Goal: Information Seeking & Learning: Understand process/instructions

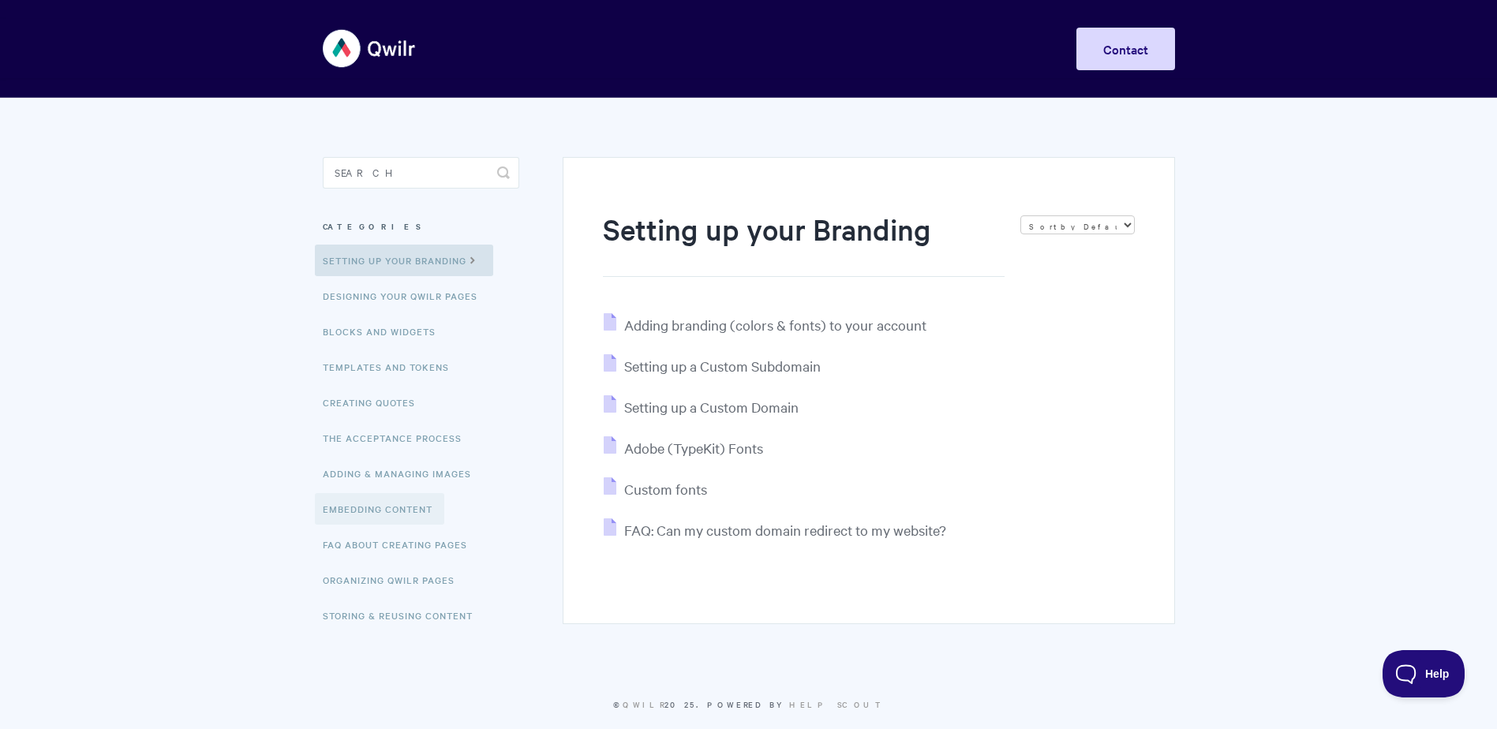
click at [380, 503] on link "Embedding Content" at bounding box center [379, 509] width 129 height 32
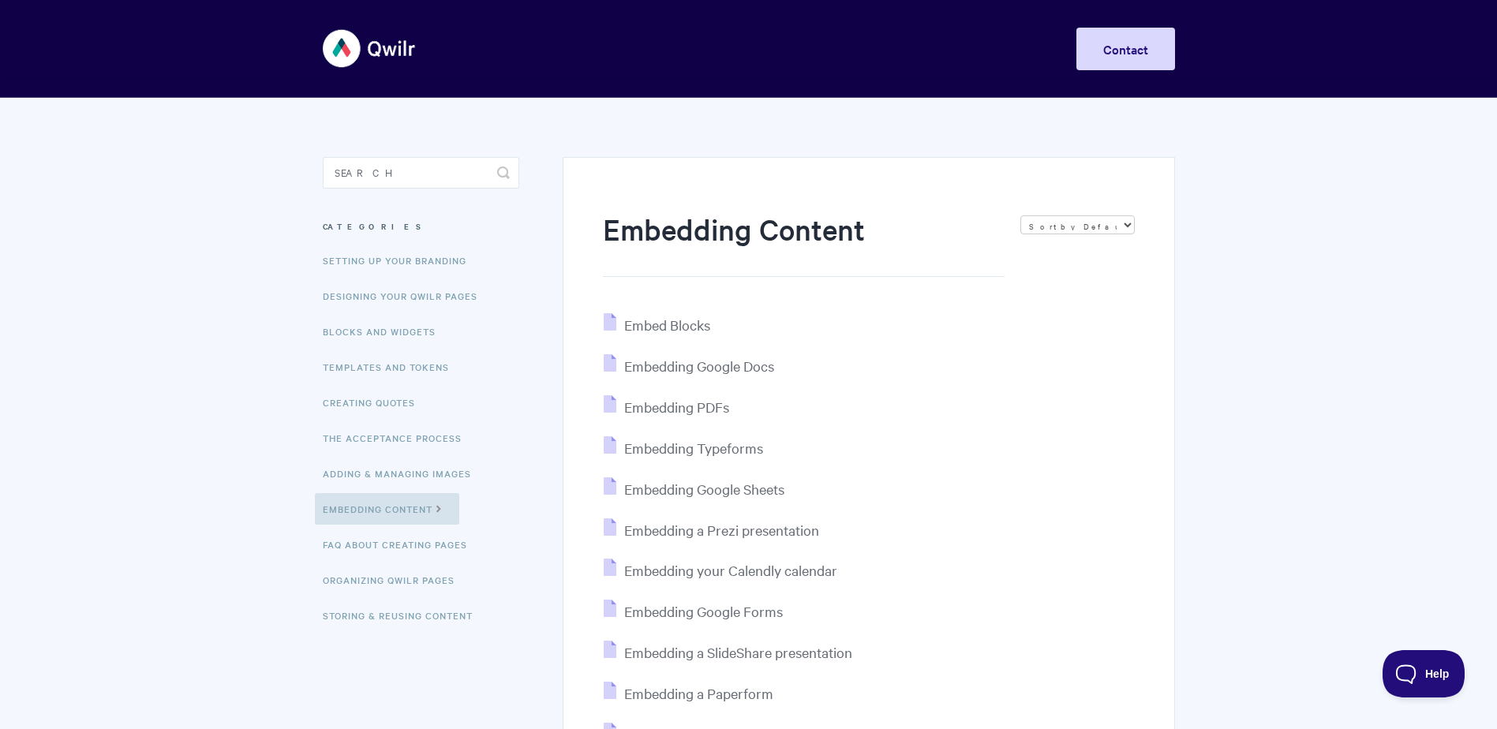
scroll to position [79, 0]
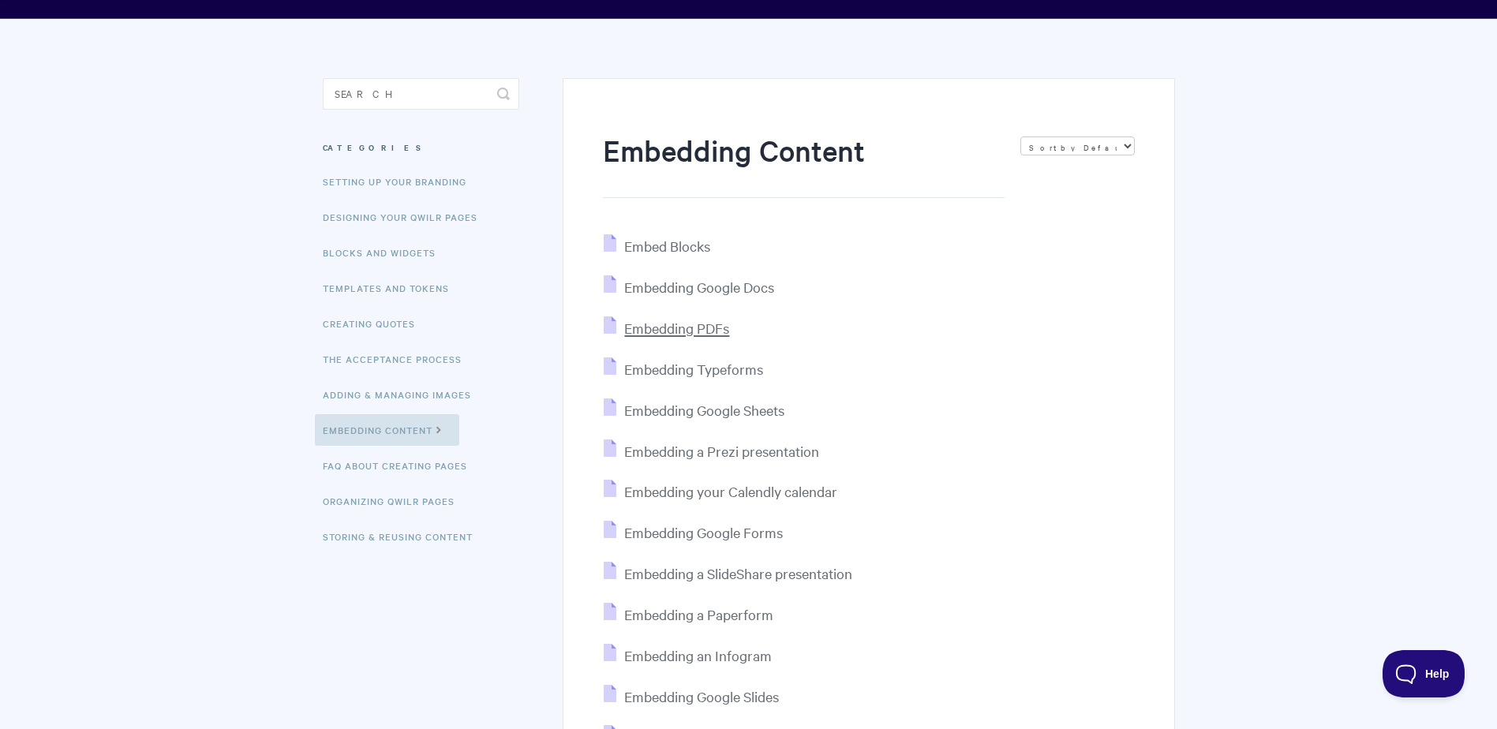
click at [669, 329] on span "Embedding PDFs" at bounding box center [676, 328] width 105 height 18
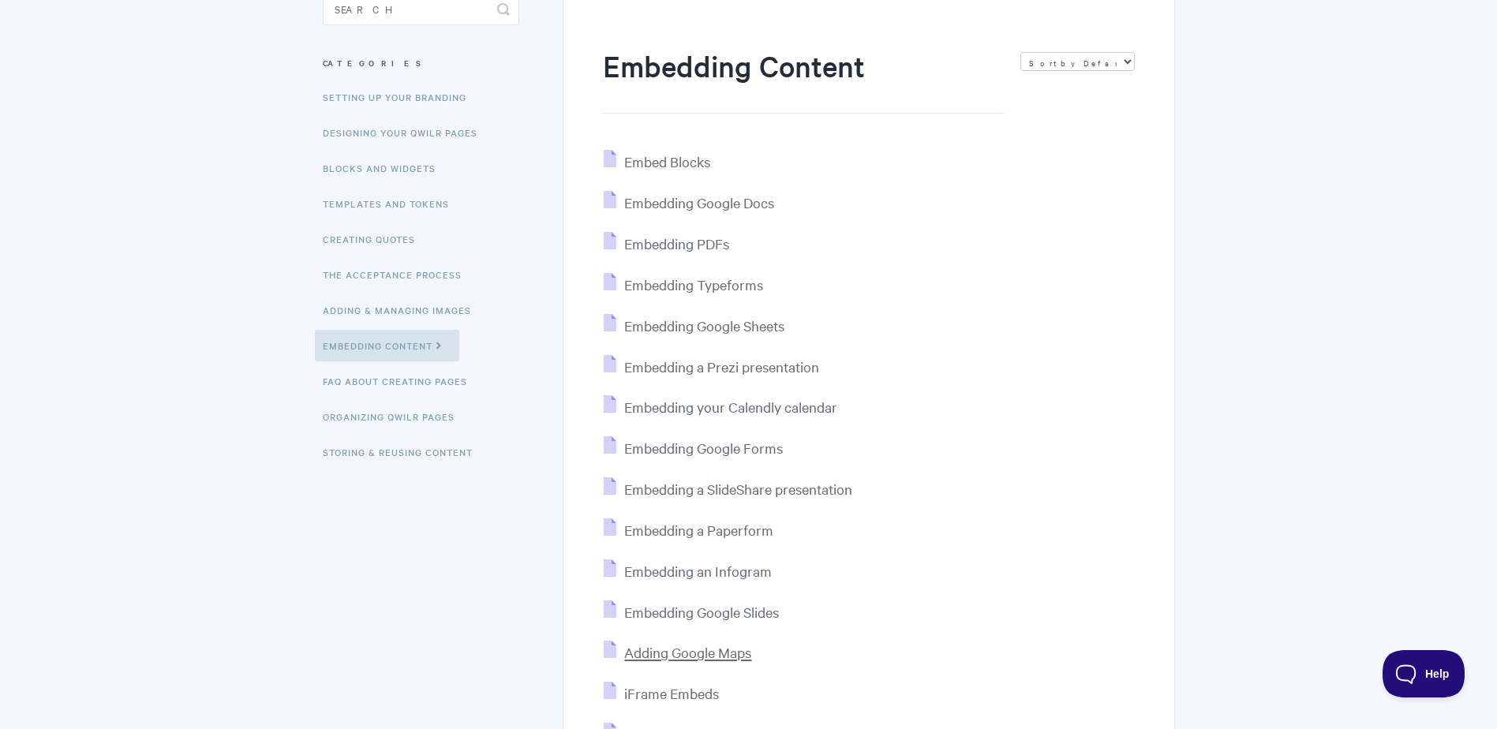
scroll to position [158, 0]
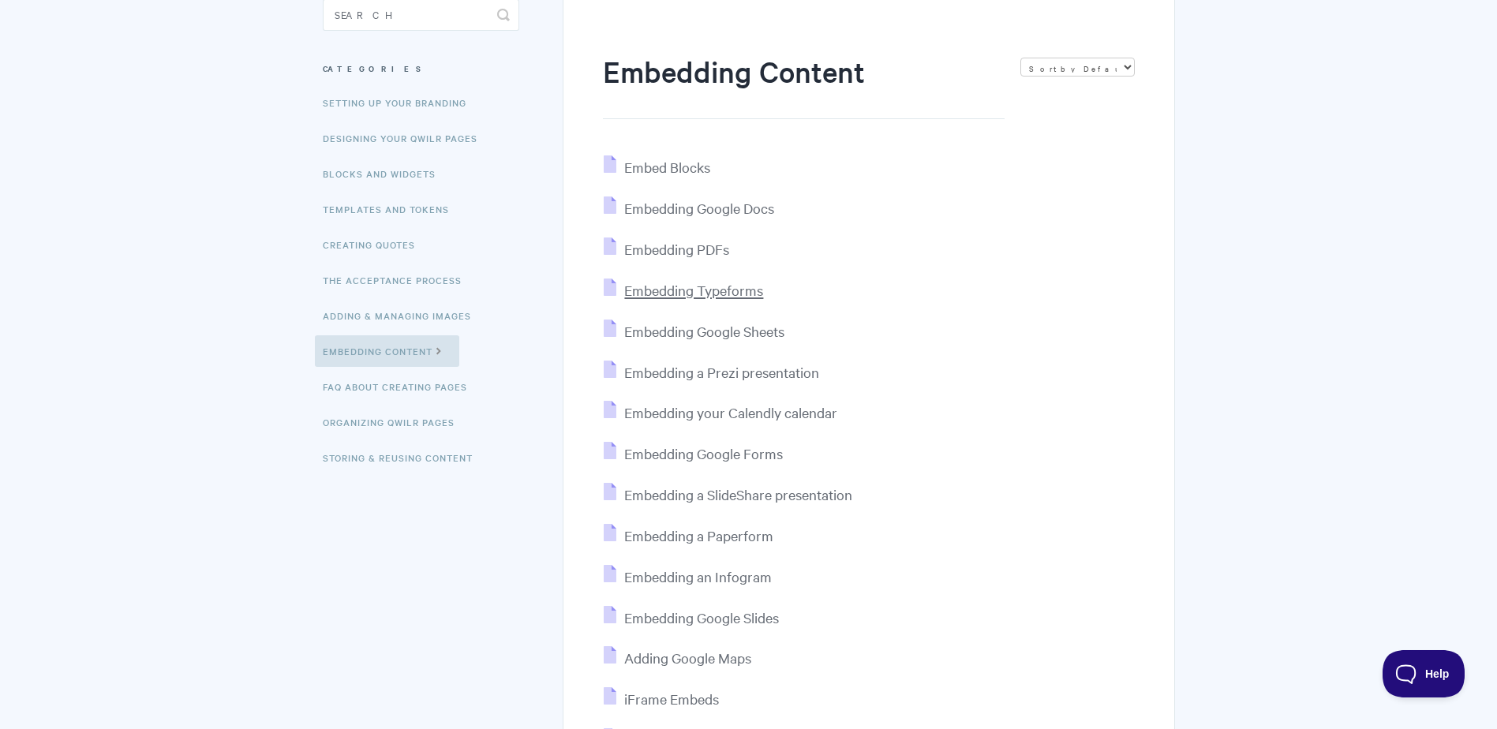
click at [703, 289] on span "Embedding Typeforms" at bounding box center [693, 290] width 139 height 18
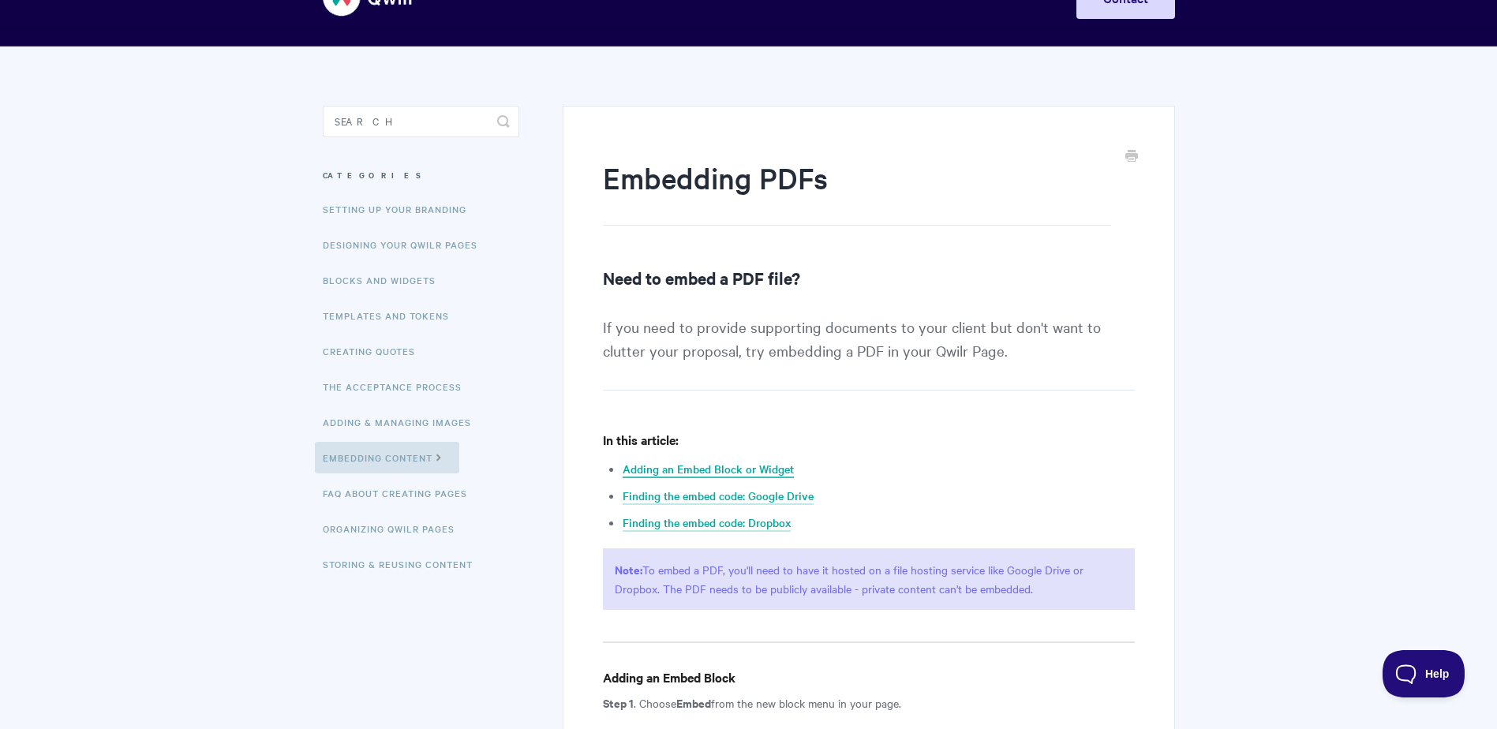
scroll to position [79, 0]
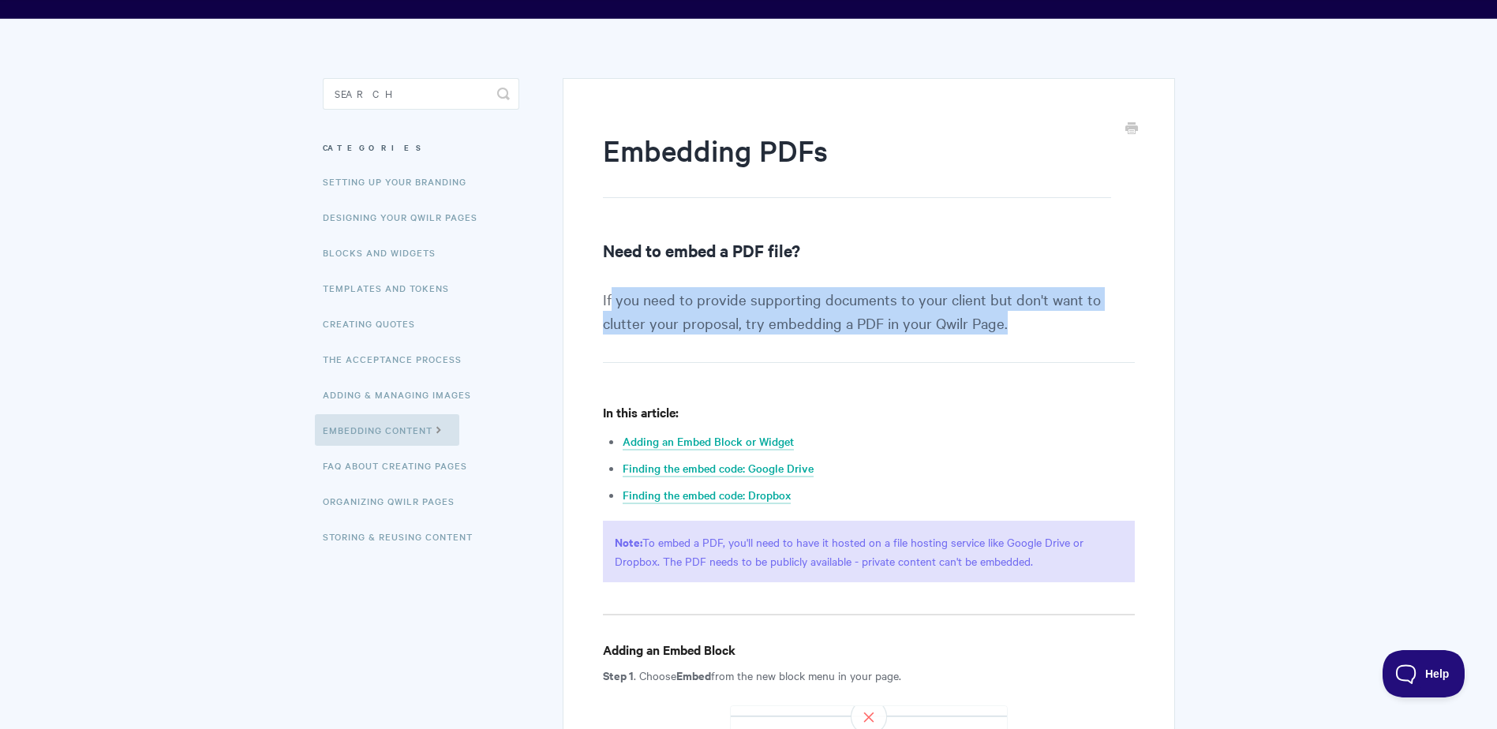
drag, startPoint x: 610, startPoint y: 294, endPoint x: 1057, endPoint y: 342, distance: 449.4
click at [1057, 342] on p "If you need to provide supporting documents to your client but don't want to cl…" at bounding box center [868, 325] width 531 height 76
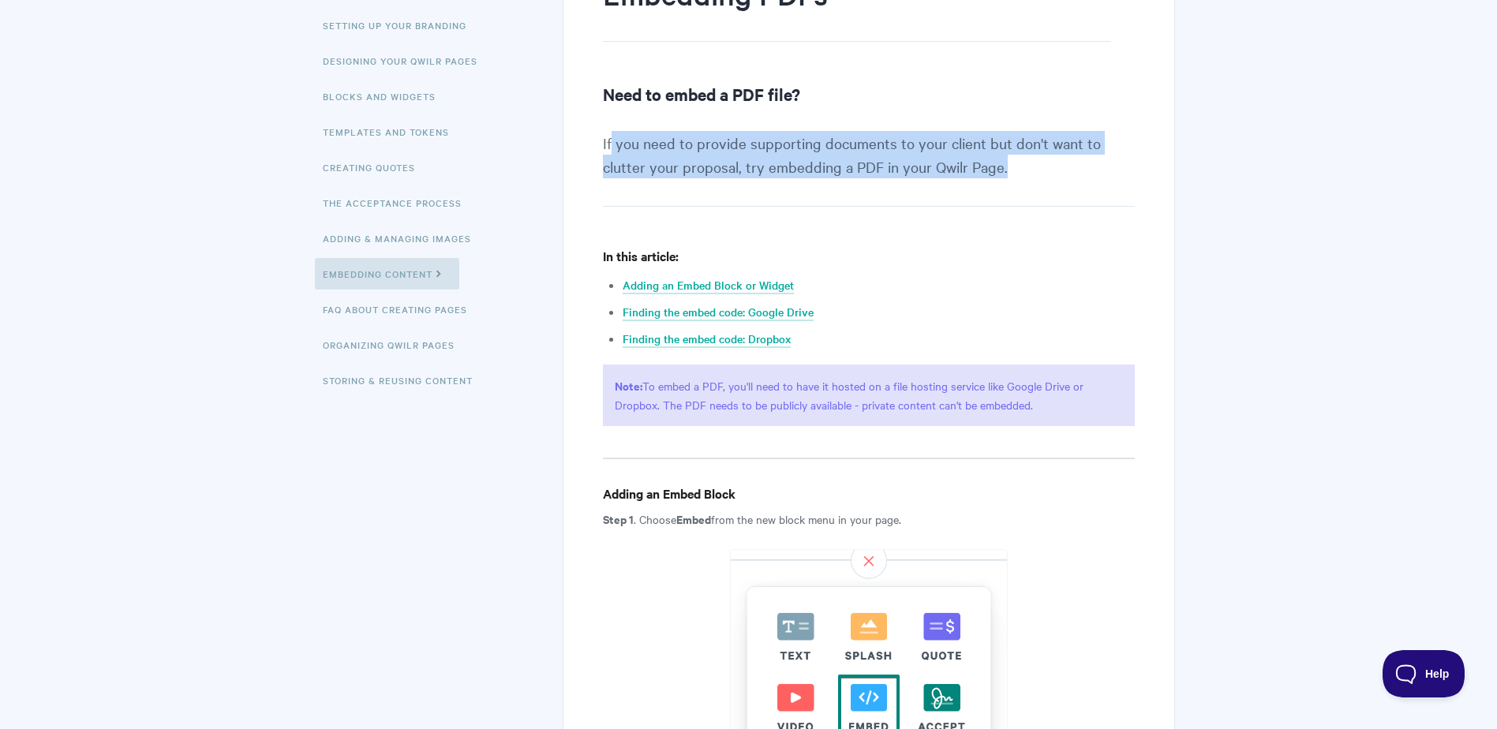
scroll to position [0, 0]
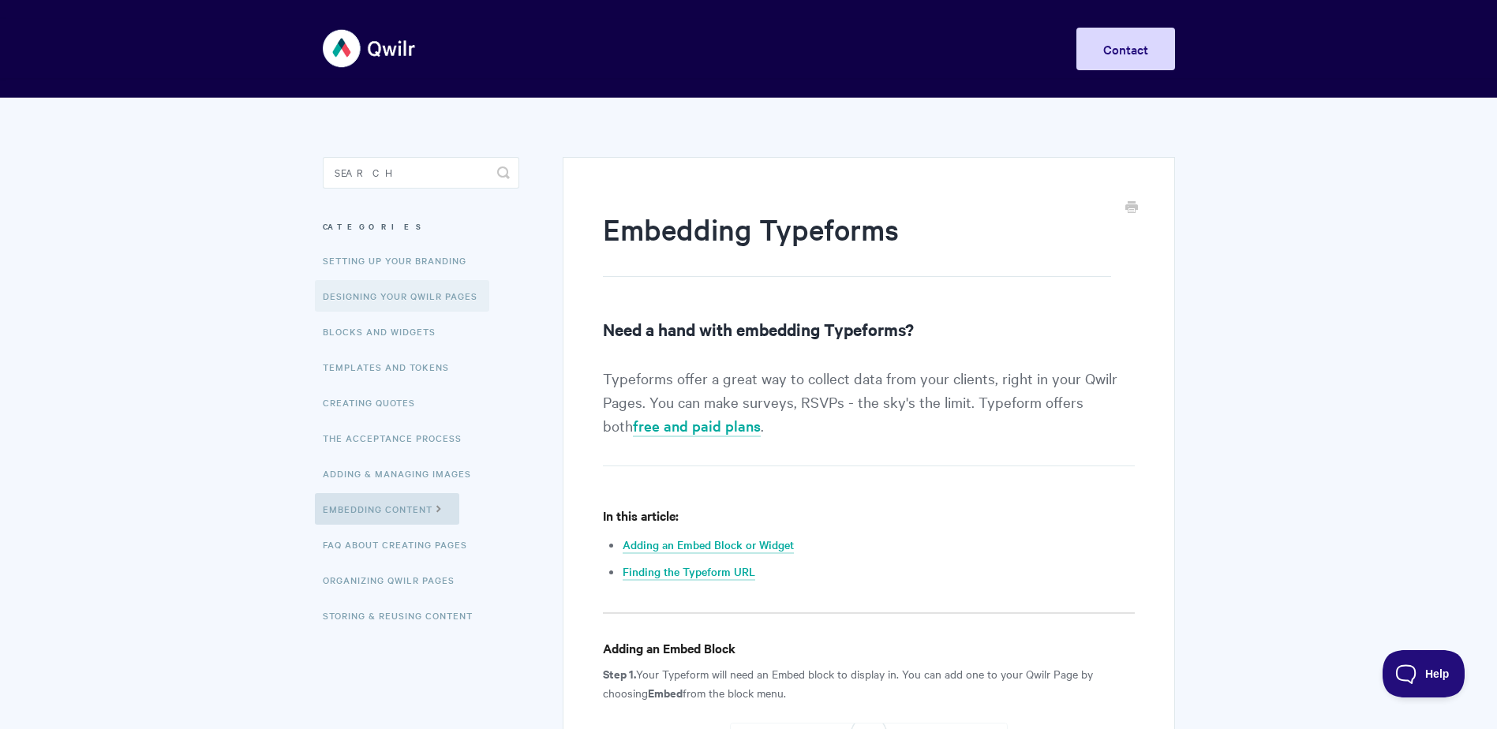
click at [352, 305] on link "Designing Your Qwilr Pages" at bounding box center [402, 296] width 174 height 32
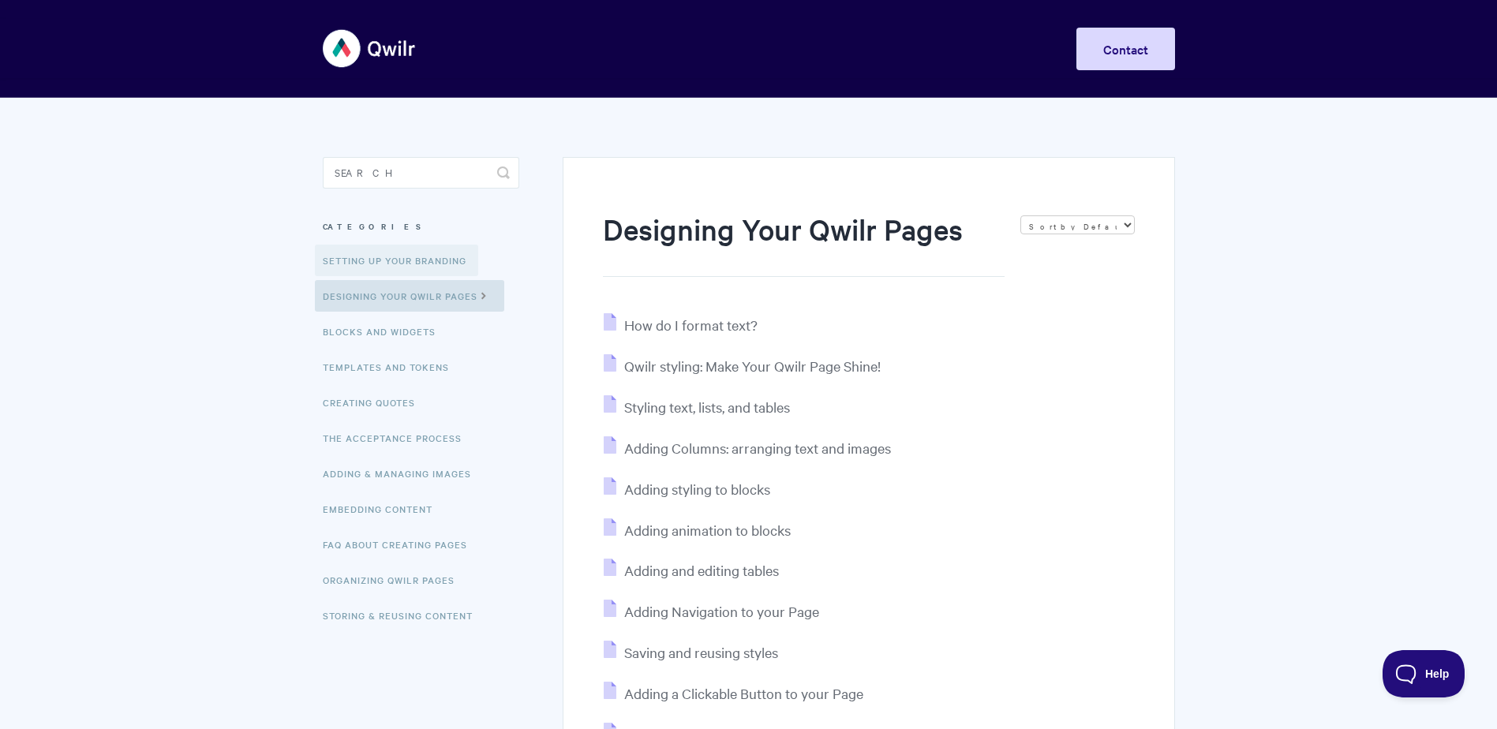
click at [439, 258] on link "Setting up your Branding" at bounding box center [396, 261] width 163 height 32
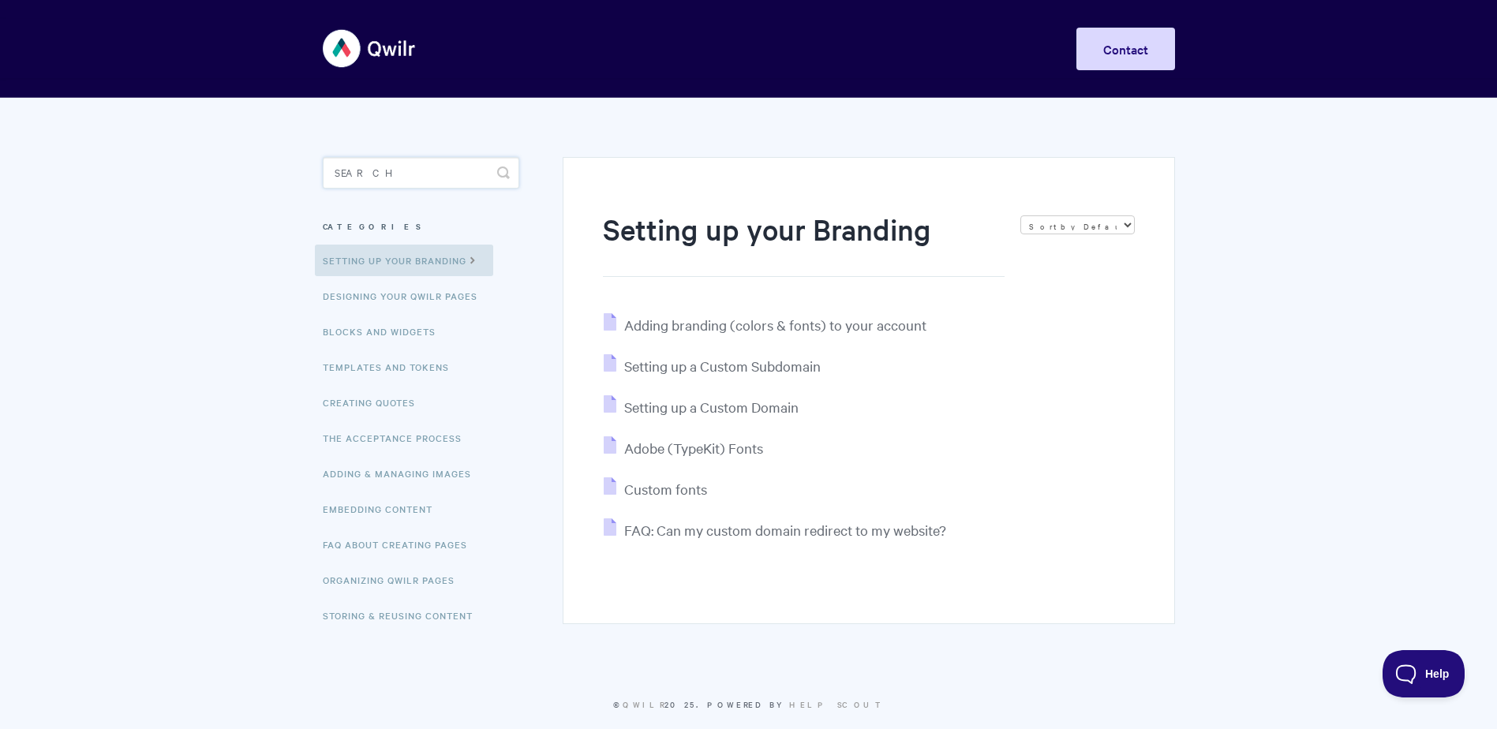
click at [414, 167] on input "Search" at bounding box center [421, 173] width 197 height 32
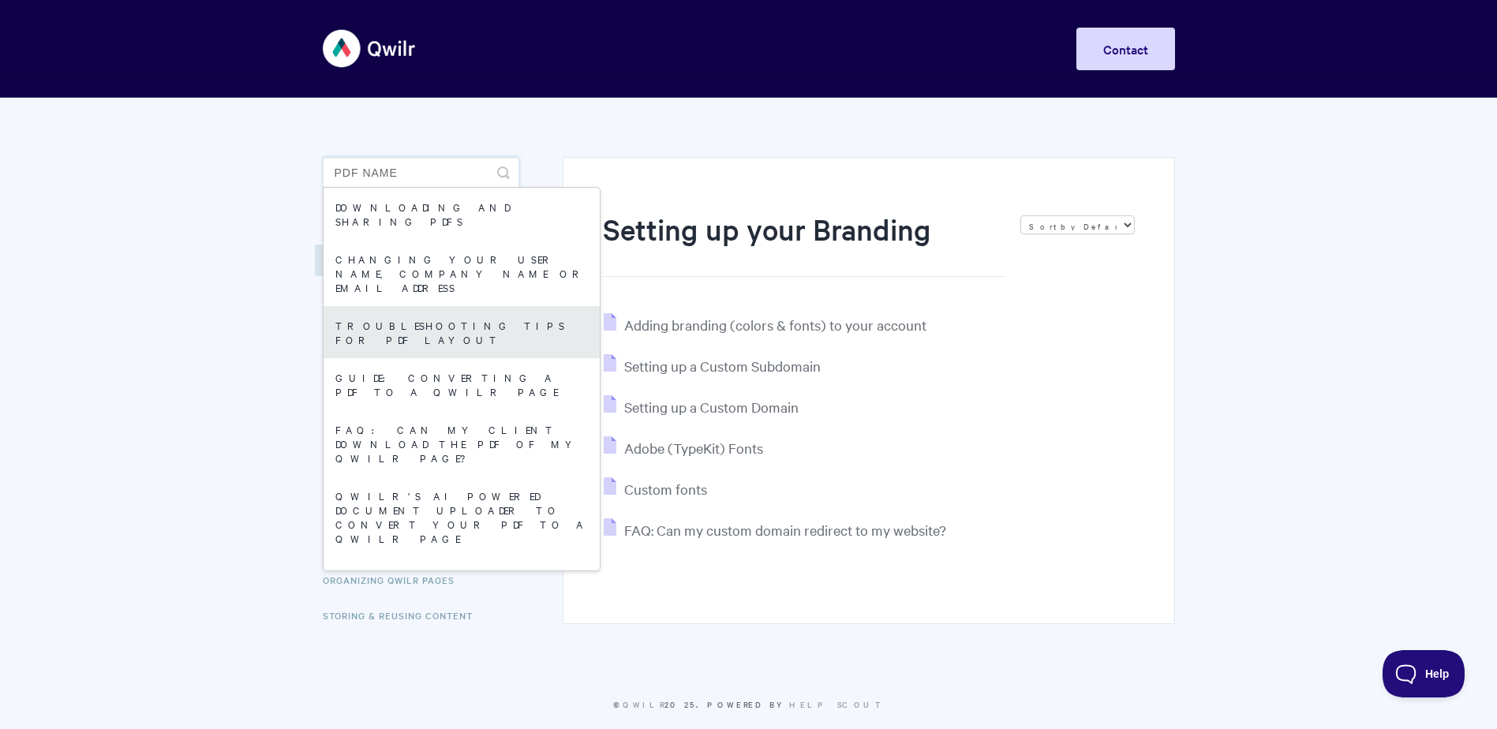
type input "pdf name"
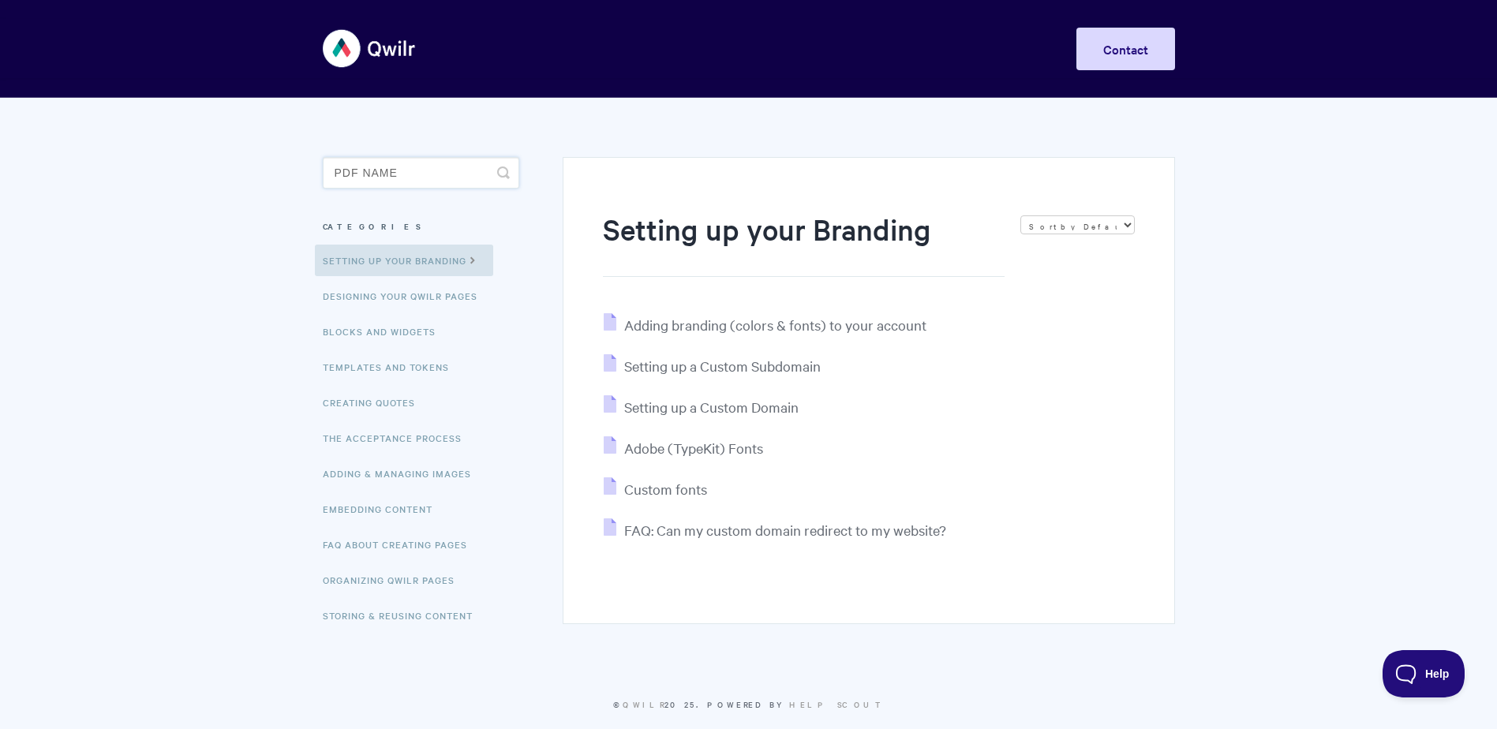
click at [446, 170] on input "pdf name" at bounding box center [421, 173] width 197 height 32
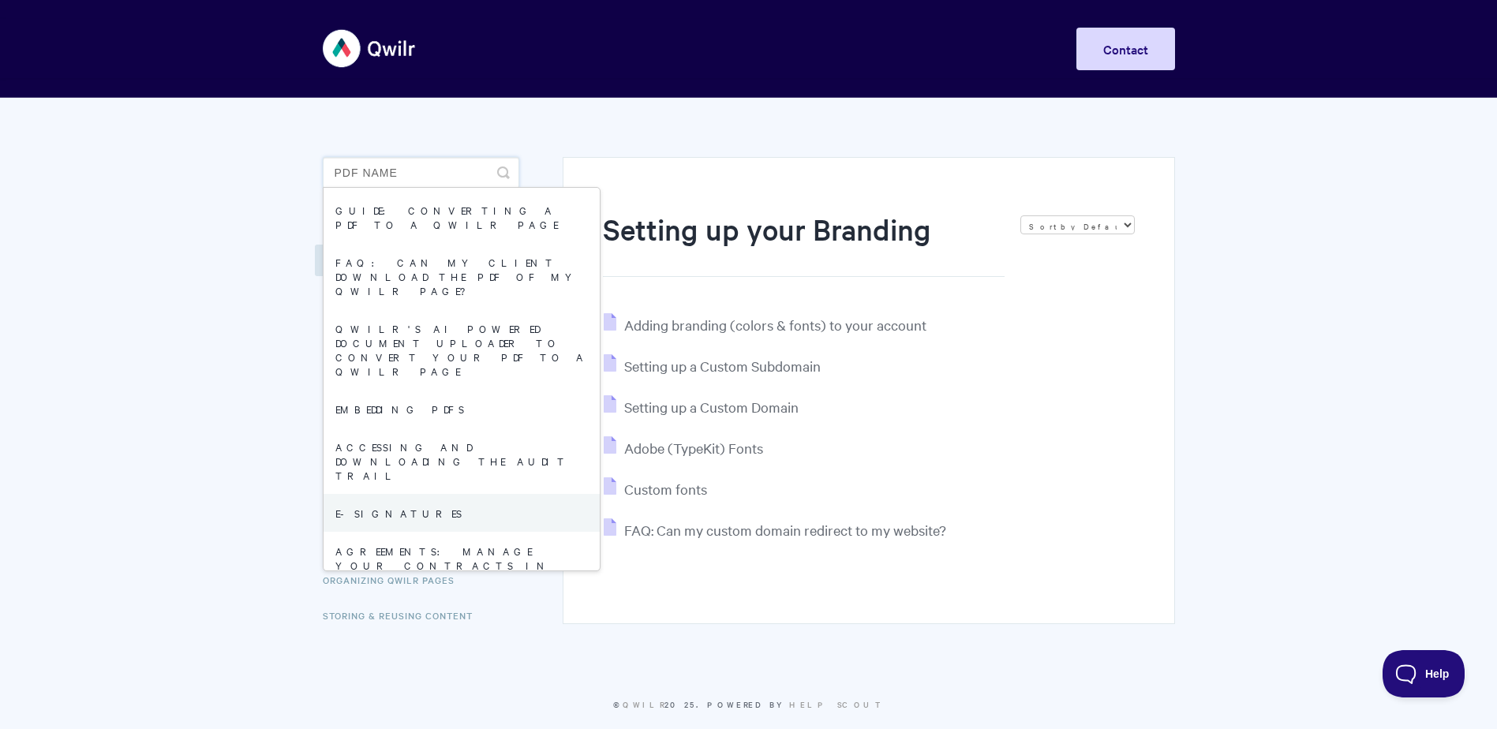
scroll to position [158, 0]
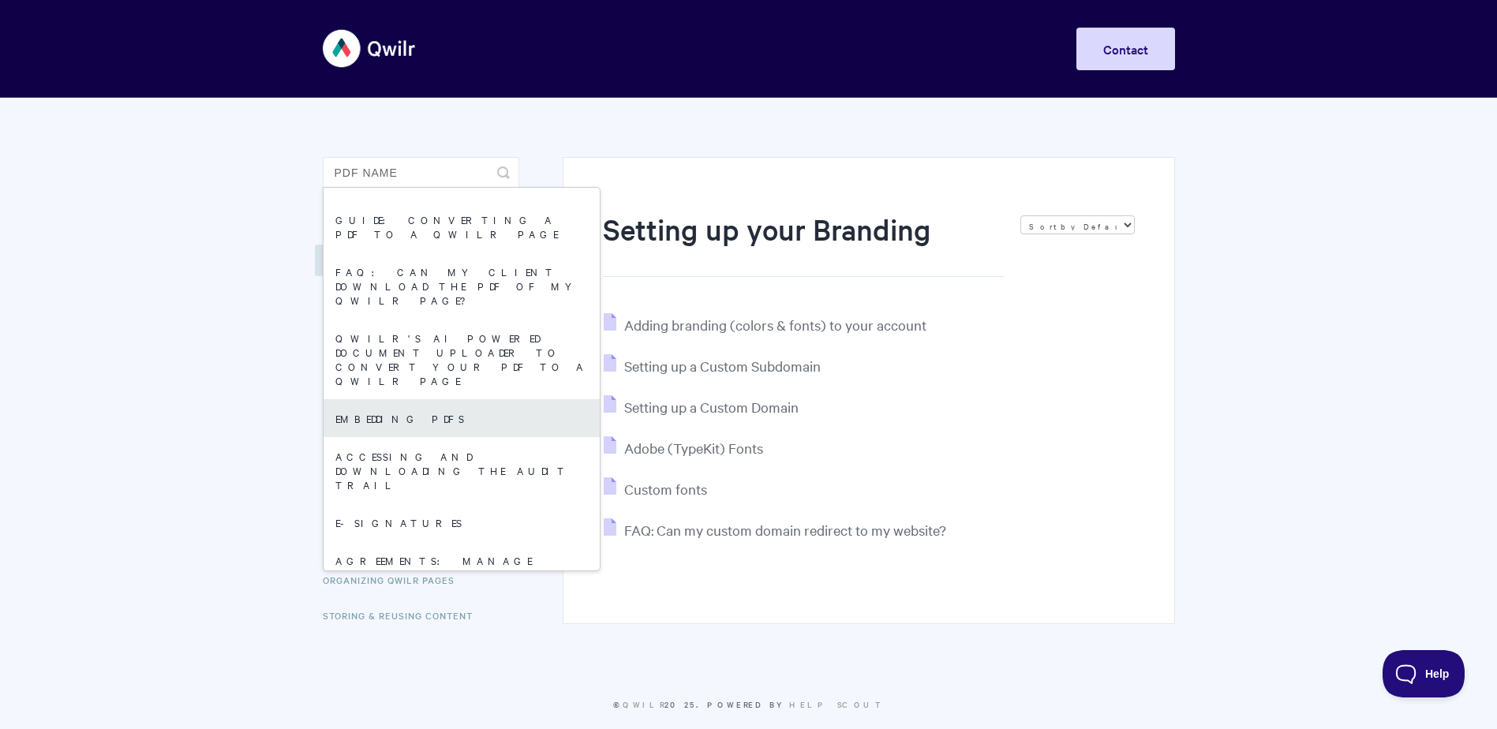
click at [414, 399] on link "Embedding PDFs" at bounding box center [462, 418] width 276 height 38
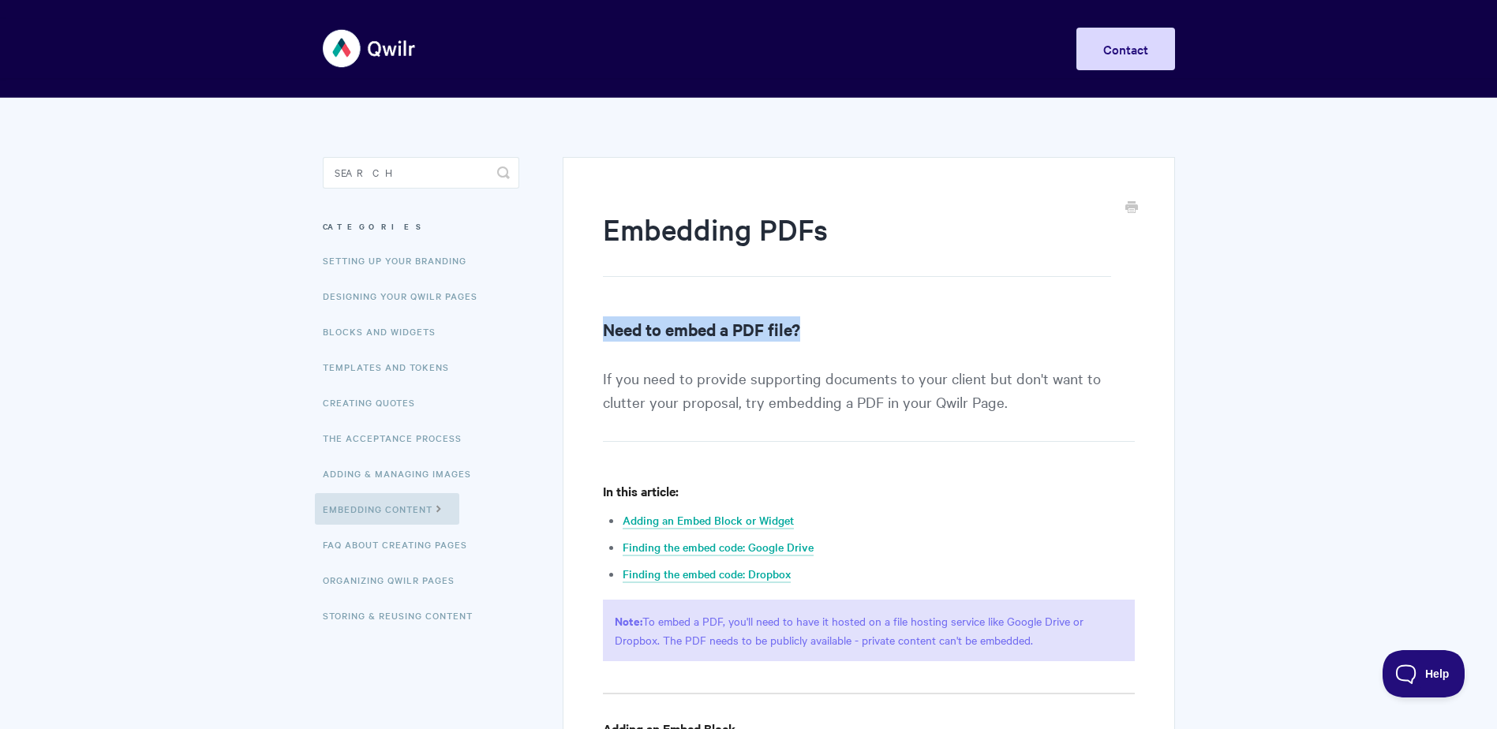
drag, startPoint x: 614, startPoint y: 326, endPoint x: 833, endPoint y: 334, distance: 218.8
click at [833, 334] on h2 "Need to embed a PDF file?" at bounding box center [868, 329] width 531 height 25
drag, startPoint x: 833, startPoint y: 334, endPoint x: 850, endPoint y: 414, distance: 82.4
click at [850, 414] on p "If you need to provide supporting documents to your client but don't want to cl…" at bounding box center [868, 404] width 531 height 76
click at [358, 54] on img at bounding box center [370, 48] width 94 height 59
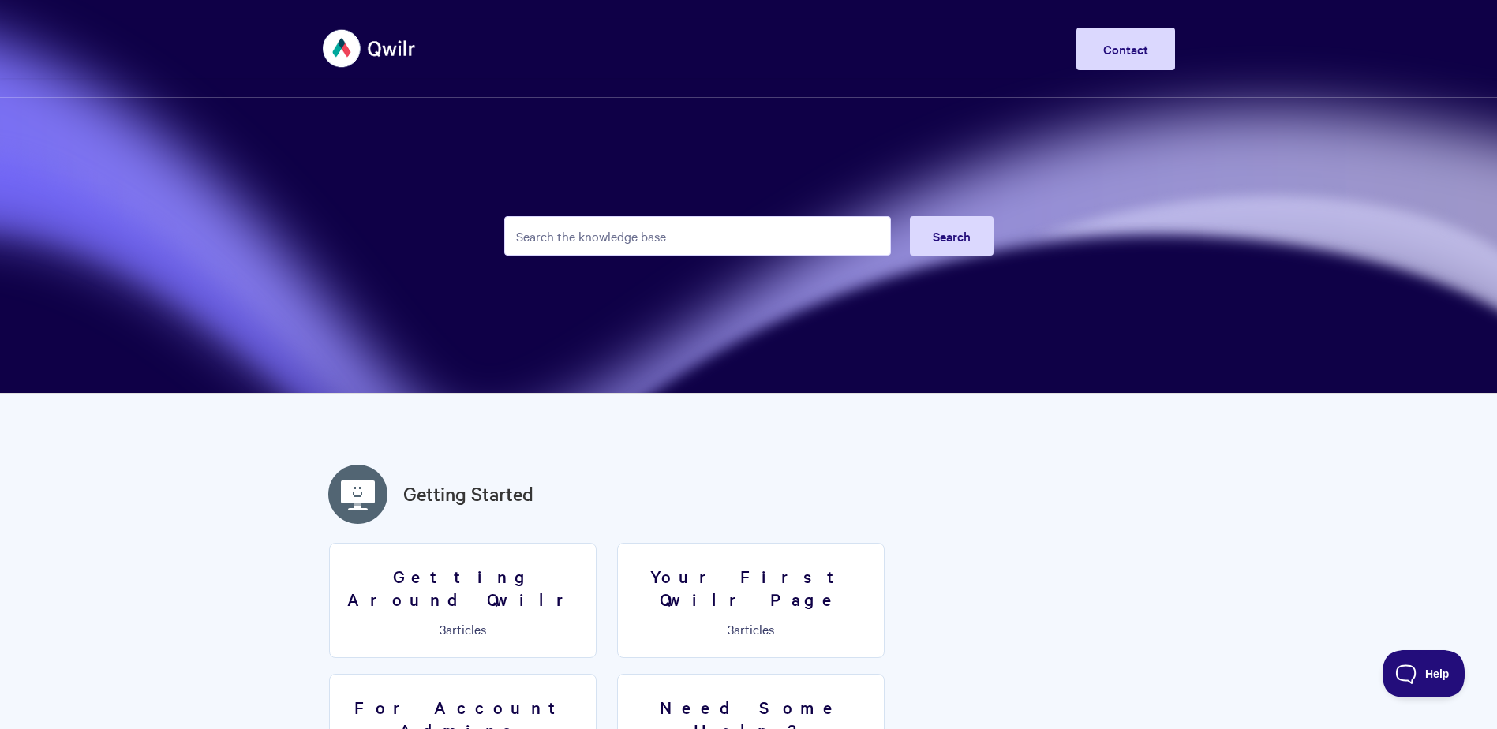
click at [650, 238] on input "Search the knowledge base" at bounding box center [697, 235] width 387 height 39
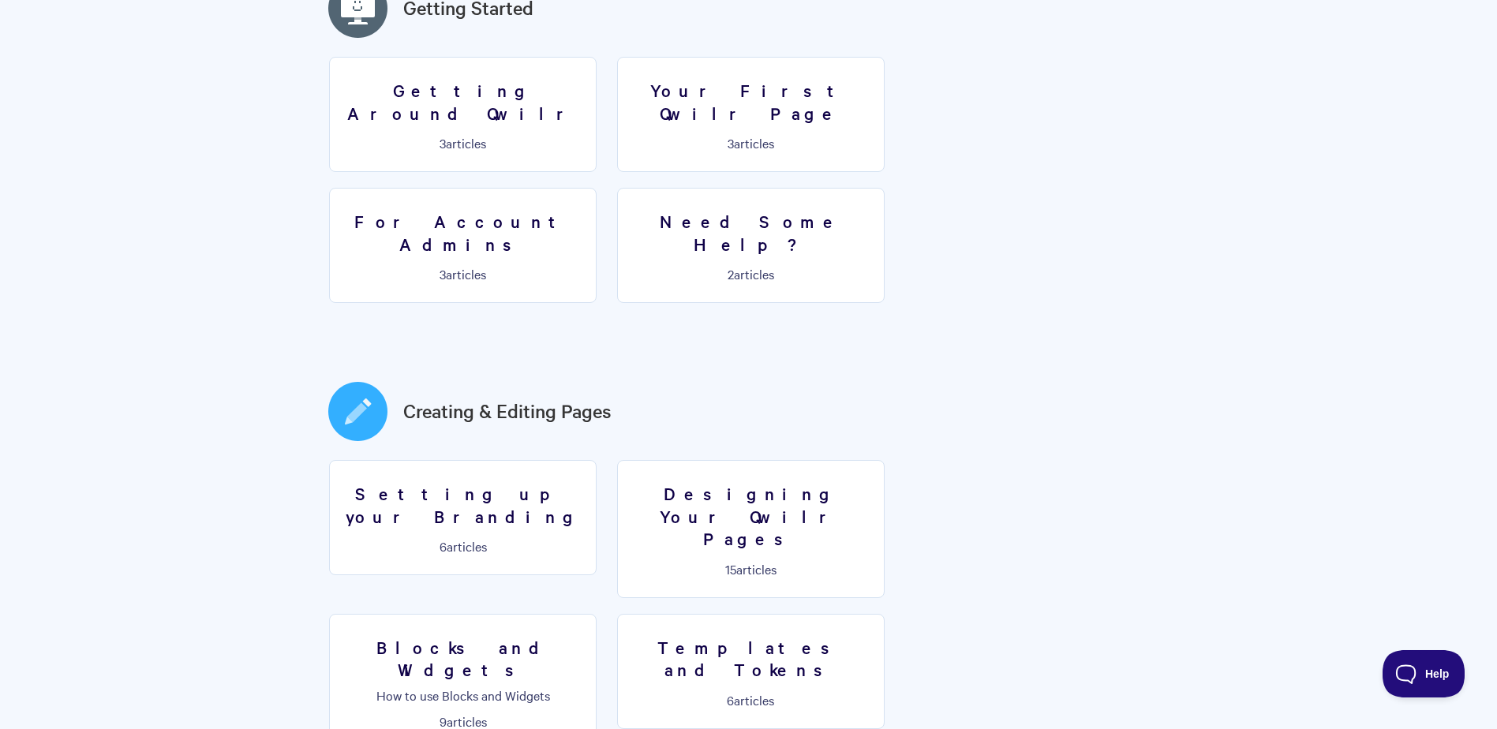
scroll to position [474, 0]
